Goal: Find specific page/section: Find specific page/section

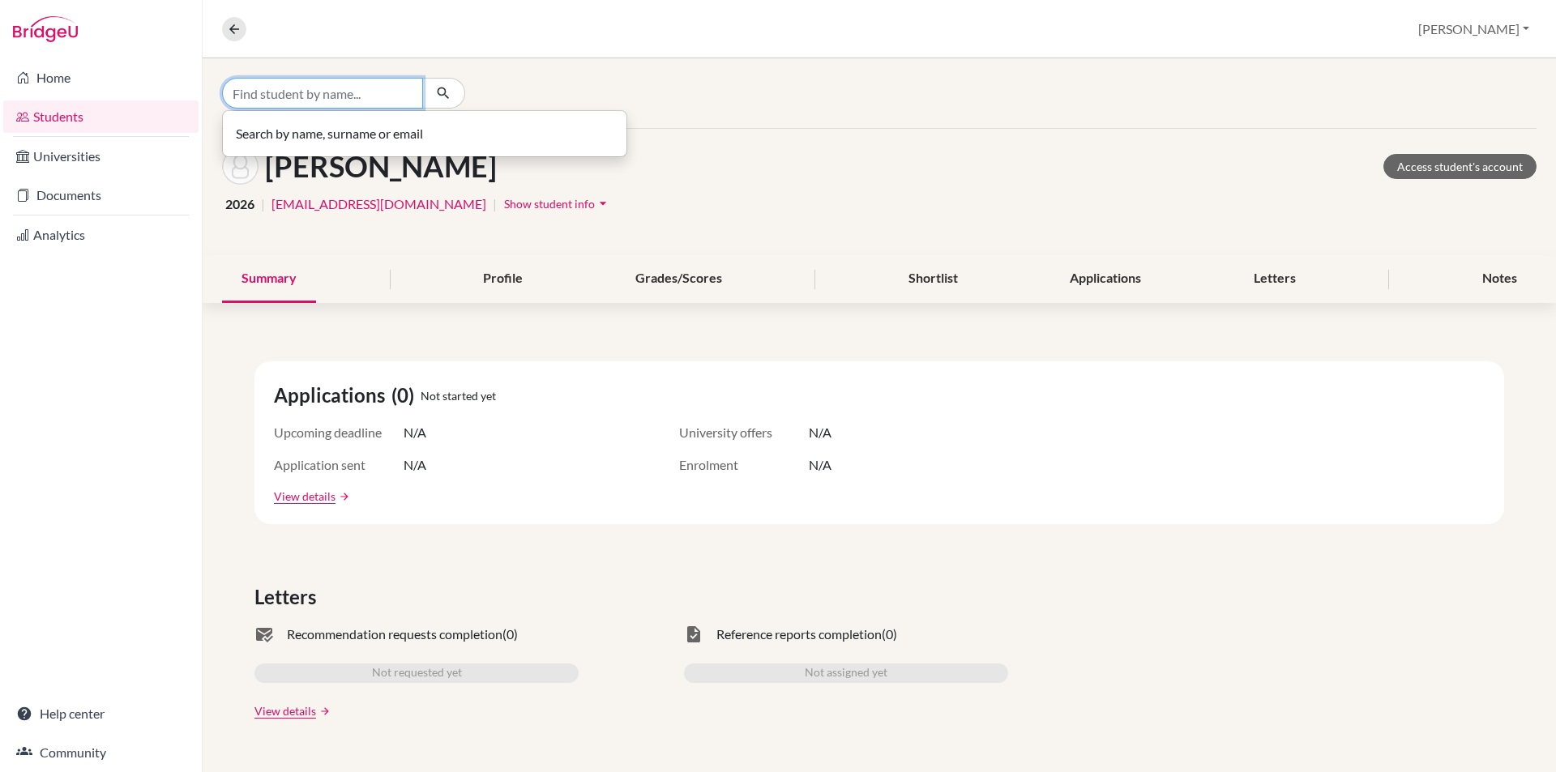
click at [277, 90] on input "Find student by name..." at bounding box center [322, 93] width 201 height 31
type input "[PERSON_NAME]"
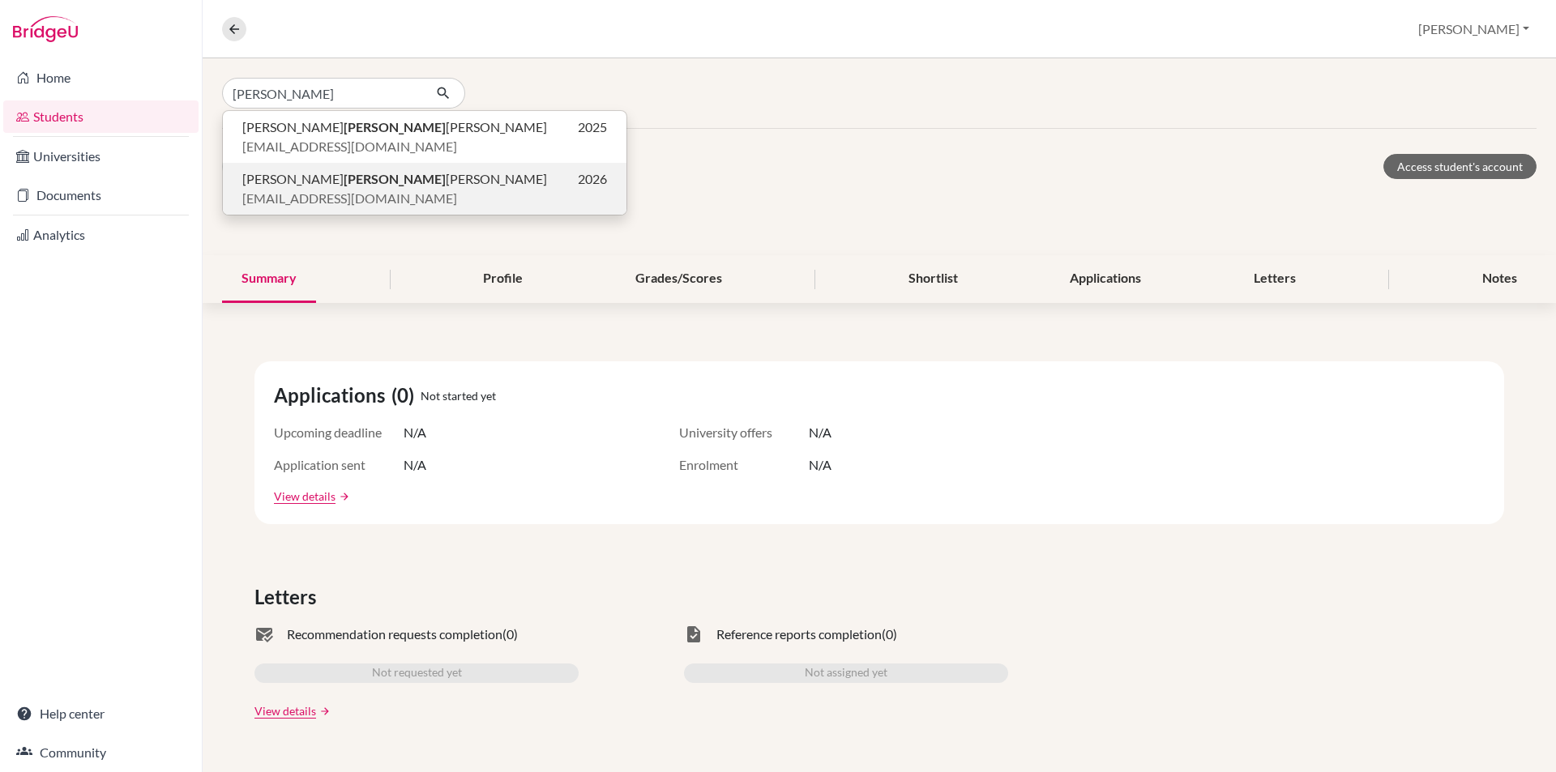
click at [314, 195] on span "[EMAIL_ADDRESS][DOMAIN_NAME]" at bounding box center [349, 198] width 215 height 19
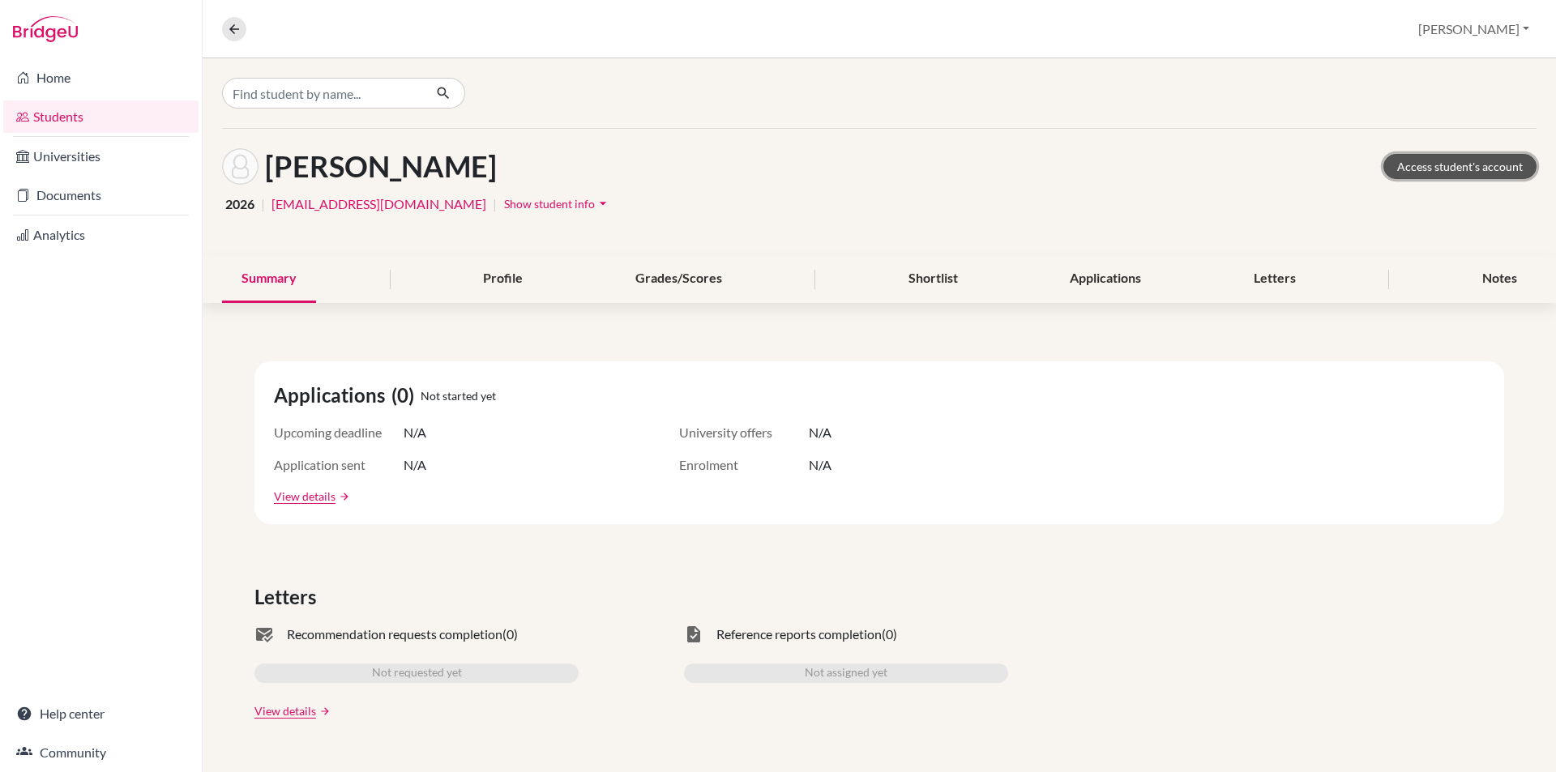
click at [1458, 173] on link "Access student's account" at bounding box center [1460, 166] width 153 height 25
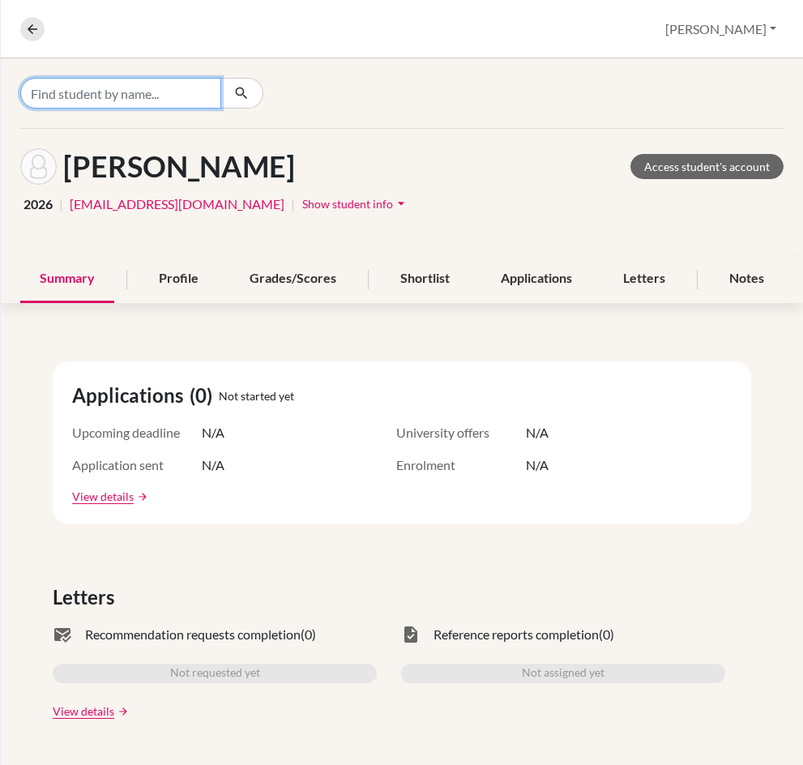
click at [188, 99] on input "Find student by name..." at bounding box center [120, 93] width 201 height 31
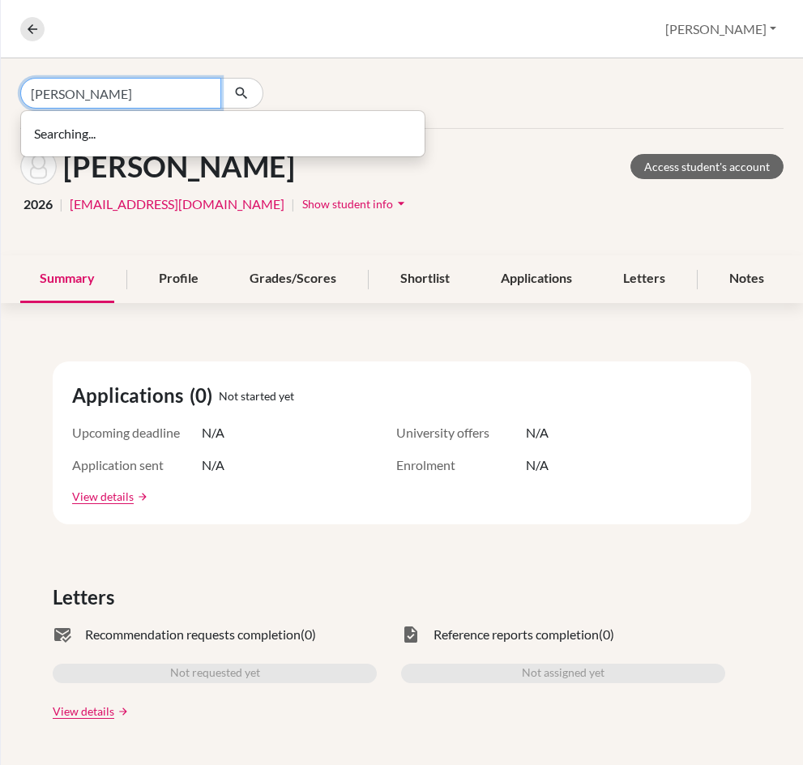
type input "[PERSON_NAME]"
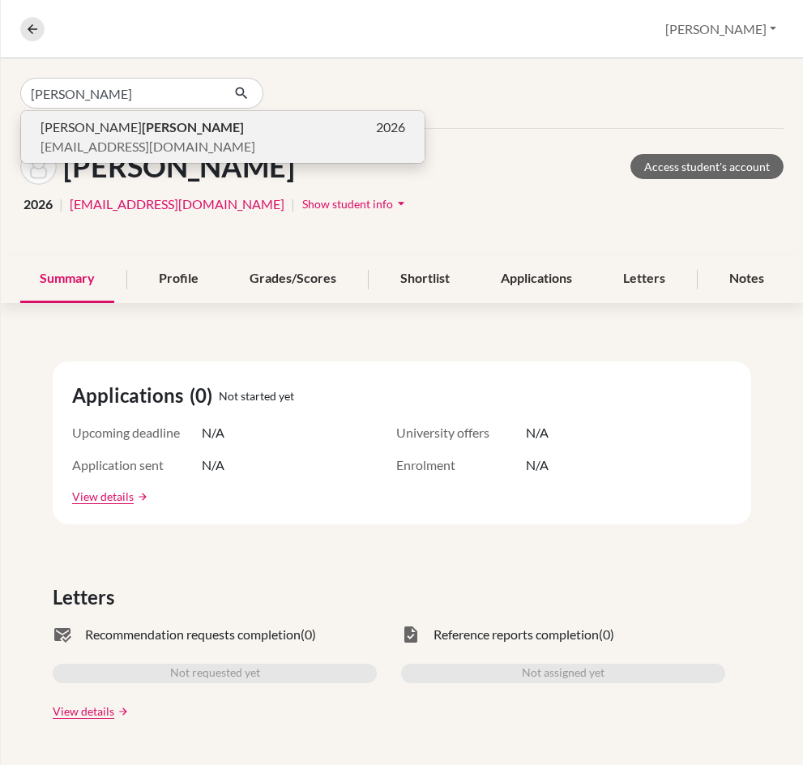
click at [161, 132] on b "[PERSON_NAME]" at bounding box center [193, 126] width 102 height 15
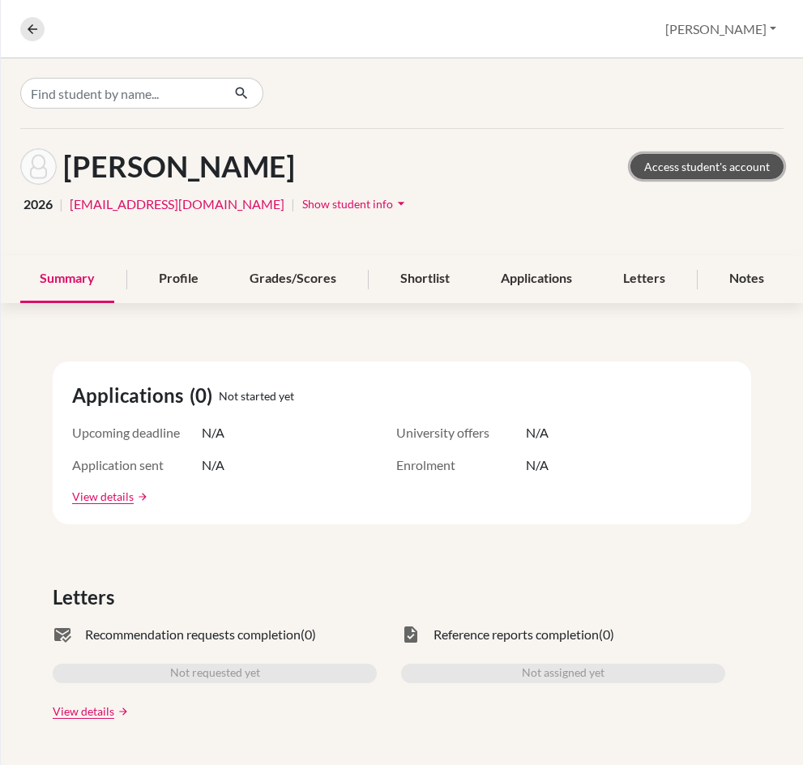
click at [661, 174] on link "Access student's account" at bounding box center [707, 166] width 153 height 25
